Goal: Information Seeking & Learning: Learn about a topic

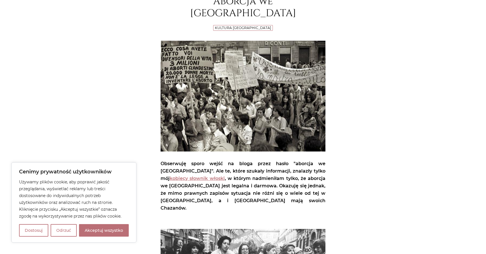
scroll to position [103, 0]
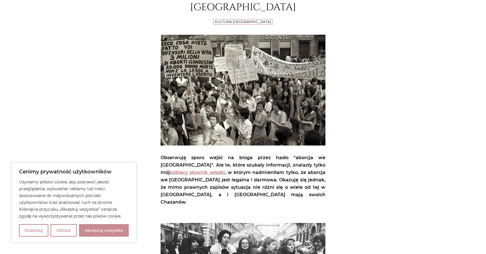
click at [121, 231] on button "Akceptuj wszystko" at bounding box center [104, 230] width 50 height 13
checkbox input "true"
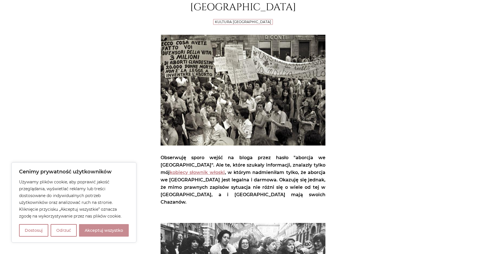
checkbox input "true"
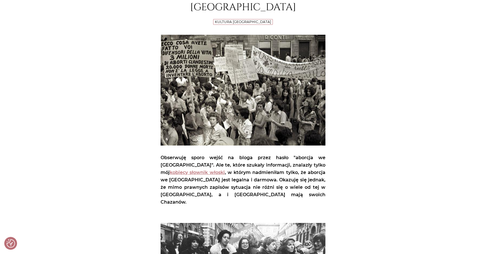
click at [302, 154] on p "Obserwuję sporo wejść na bloga przez hasło "aborcja we [GEOGRAPHIC_DATA]". Ale …" at bounding box center [243, 180] width 165 height 52
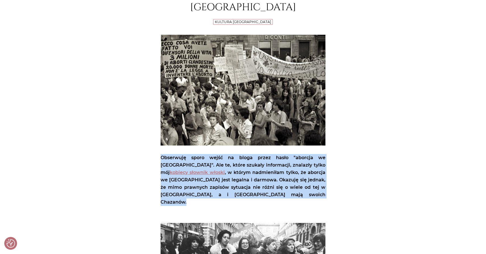
click at [264, 154] on p "Obserwuję sporo wejść na bloga przez hasło "aborcja we [GEOGRAPHIC_DATA]". Ale …" at bounding box center [243, 180] width 165 height 52
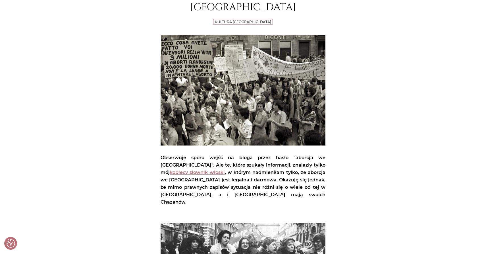
click at [264, 154] on p "Obserwuję sporo wejść na bloga przez hasło "aborcja we [GEOGRAPHIC_DATA]". Ale …" at bounding box center [243, 180] width 165 height 52
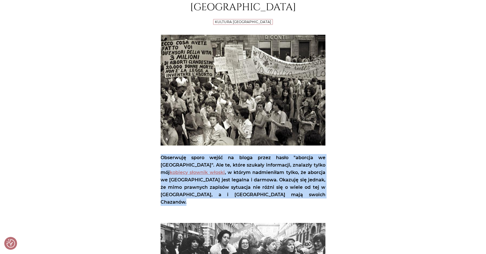
click at [254, 154] on p "Obserwuję sporo wejść na bloga przez hasło "aborcja we [GEOGRAPHIC_DATA]". Ale …" at bounding box center [243, 180] width 165 height 52
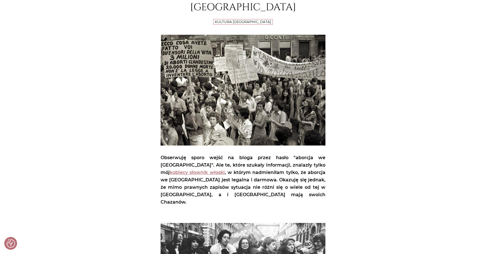
click at [254, 154] on p "Obserwuję sporo wejść na bloga przez hasło "aborcja we [GEOGRAPHIC_DATA]". Ale …" at bounding box center [243, 180] width 165 height 52
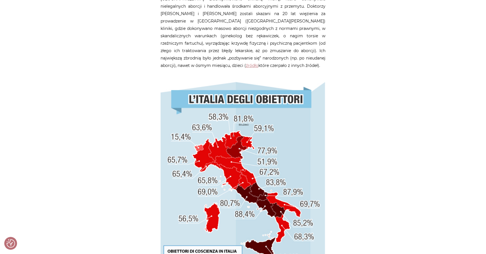
scroll to position [457, 0]
